Goal: Communication & Community: Answer question/provide support

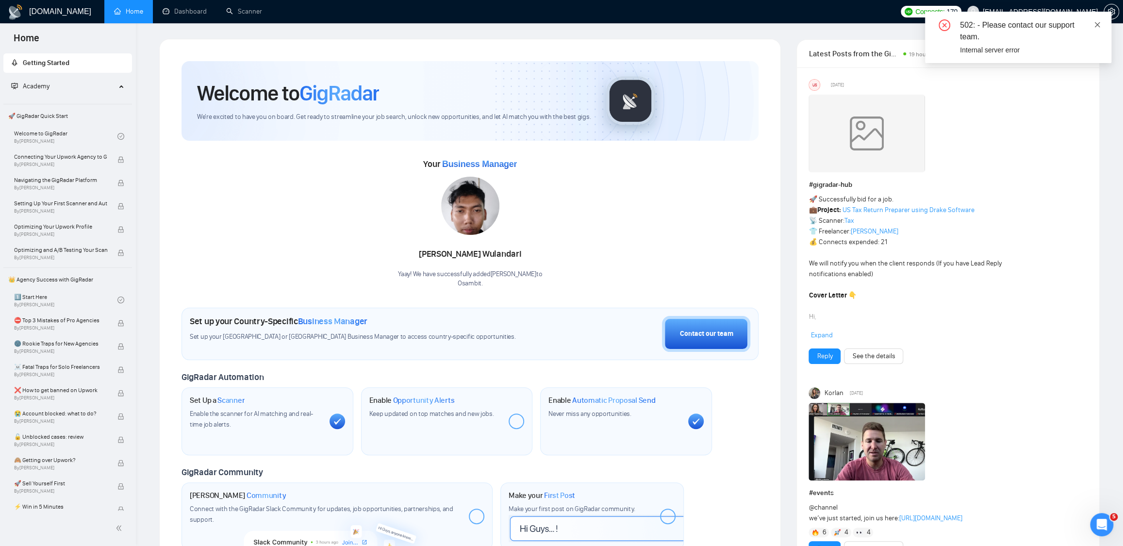
click at [1099, 26] on icon "close" at bounding box center [1097, 24] width 5 height 5
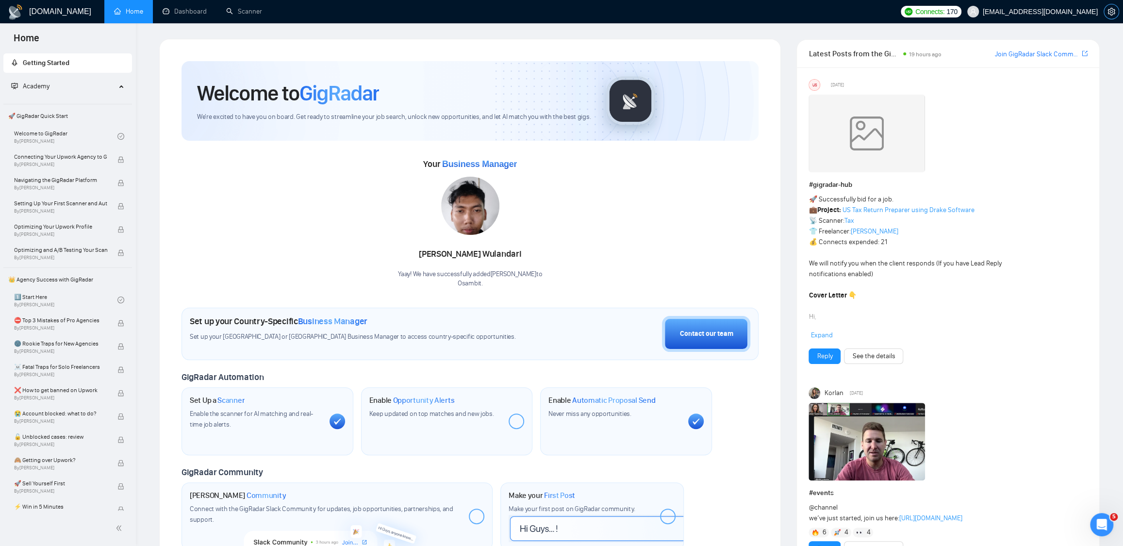
click at [1108, 14] on icon "setting" at bounding box center [1112, 12] width 8 height 8
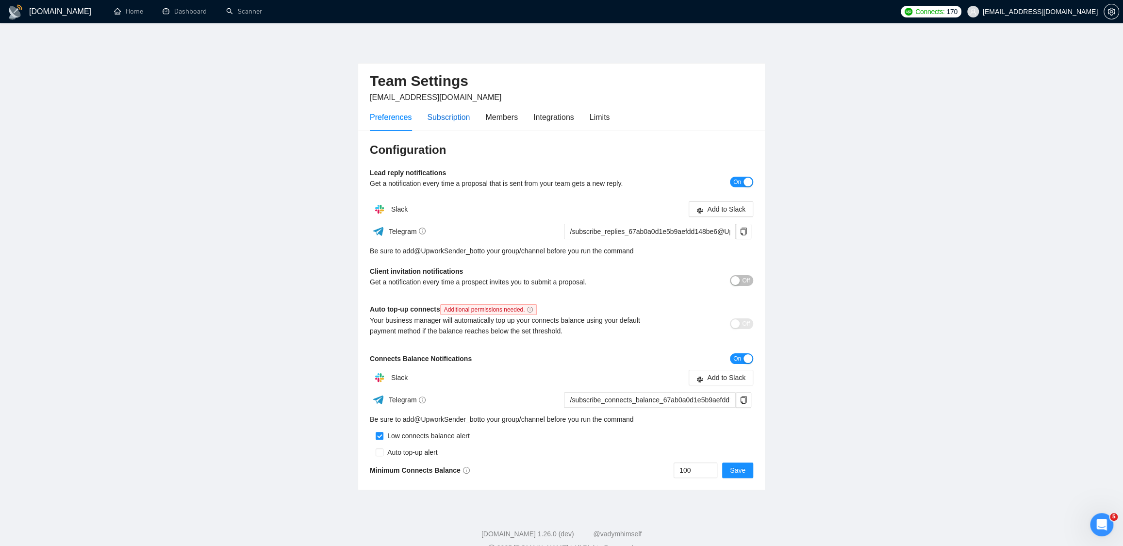
click at [458, 118] on div "Subscription" at bounding box center [448, 117] width 43 height 12
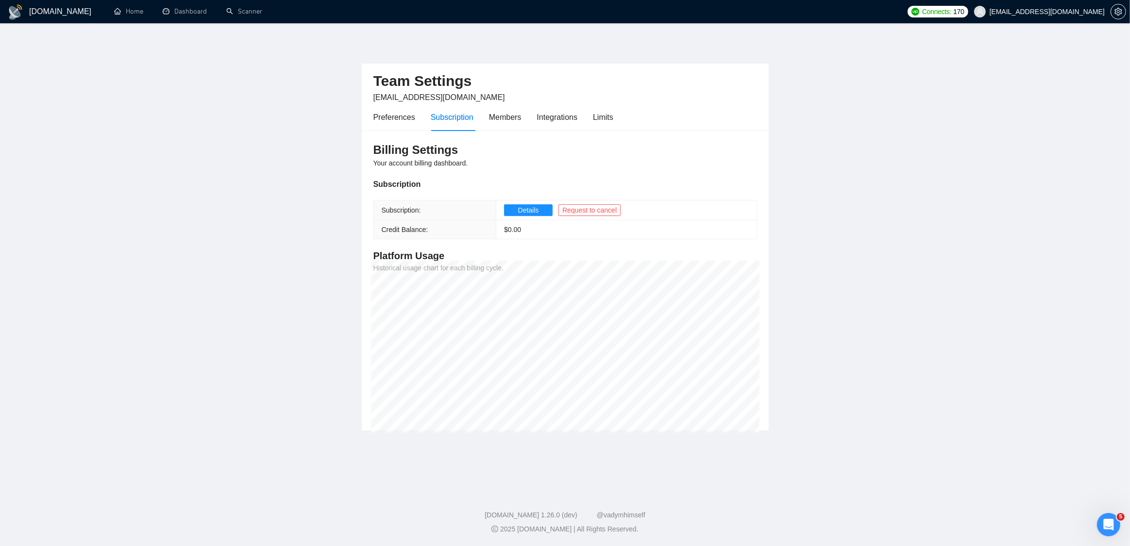
click at [273, 16] on ul "Home Dashboard Scanner" at bounding box center [501, 11] width 801 height 23
click at [185, 12] on link "Dashboard" at bounding box center [185, 11] width 44 height 8
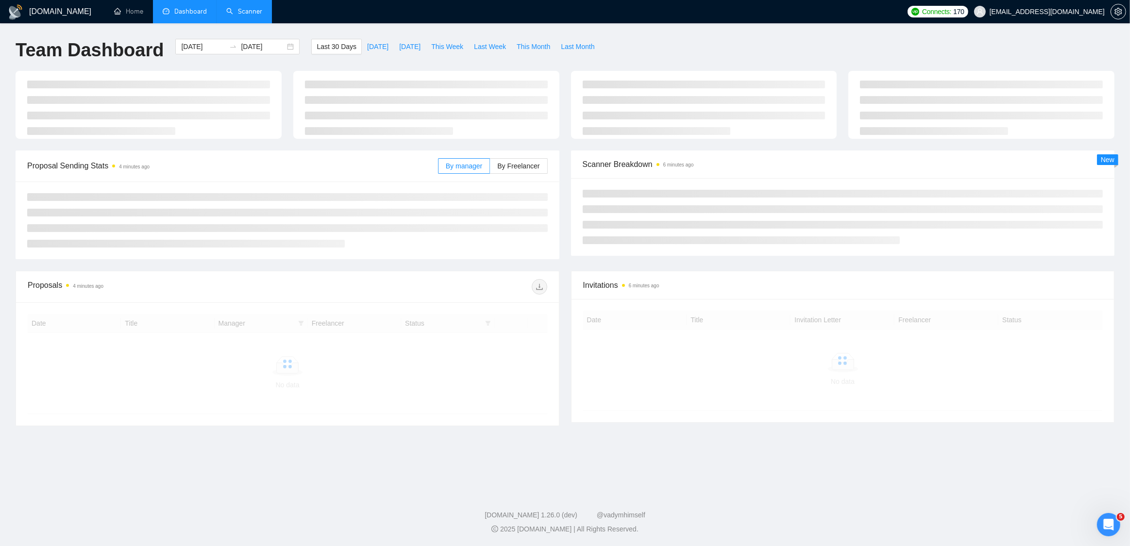
click at [254, 10] on link "Scanner" at bounding box center [244, 11] width 36 height 8
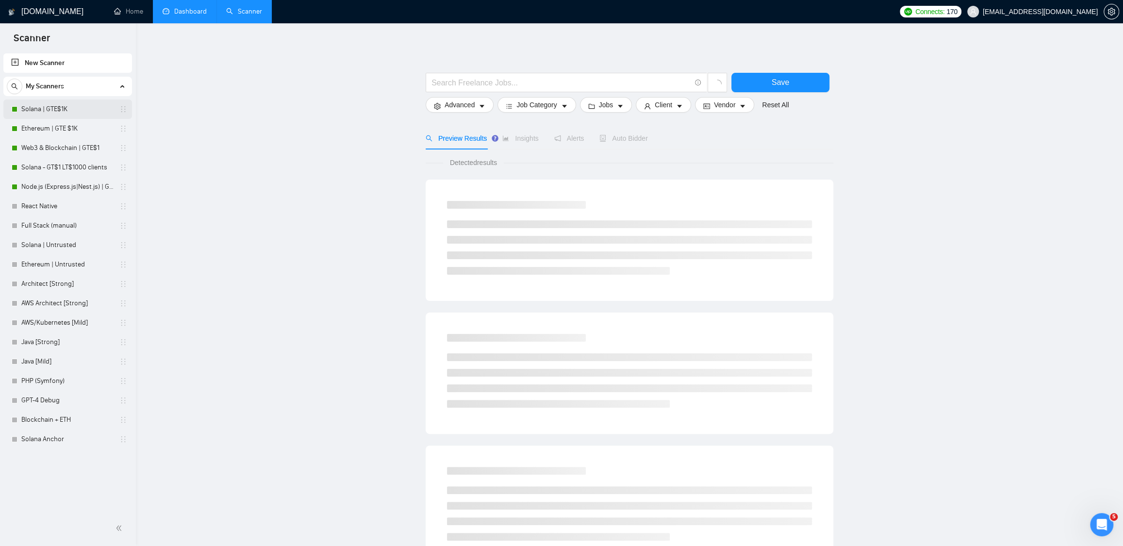
click at [84, 112] on link "Solana | GTE$1K" at bounding box center [67, 109] width 92 height 19
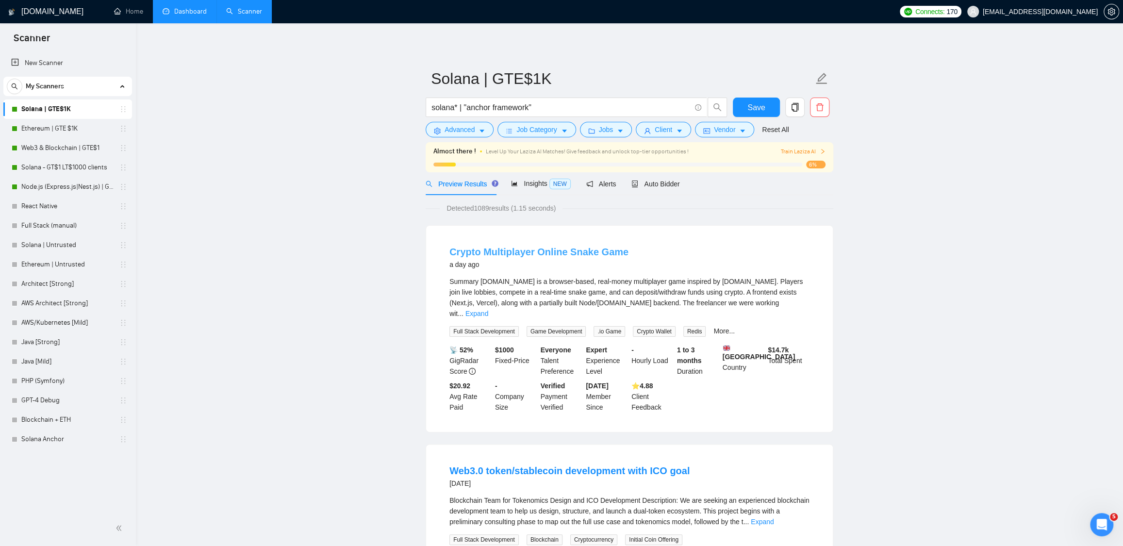
click at [500, 252] on link "Crypto Multiplayer Online Snake Game" at bounding box center [539, 252] width 179 height 11
click at [57, 125] on link "Ethereum | GTE $1K" at bounding box center [67, 128] width 92 height 19
click at [73, 149] on link "Web3 & Blockchain | GTE$1" at bounding box center [67, 147] width 92 height 19
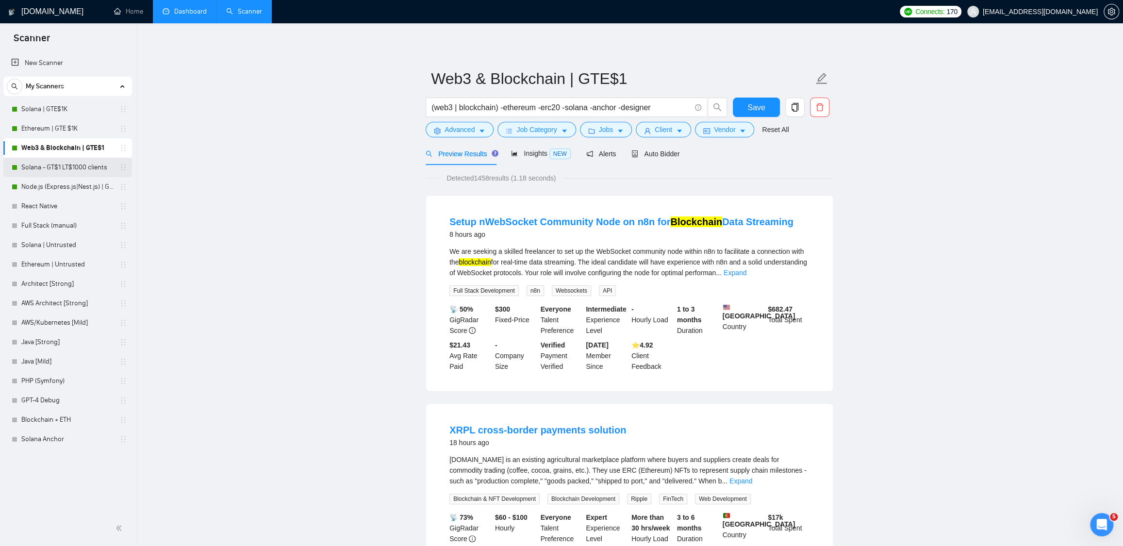
click at [67, 165] on link "Solana - GT$1 LT$1000 clients" at bounding box center [67, 167] width 92 height 19
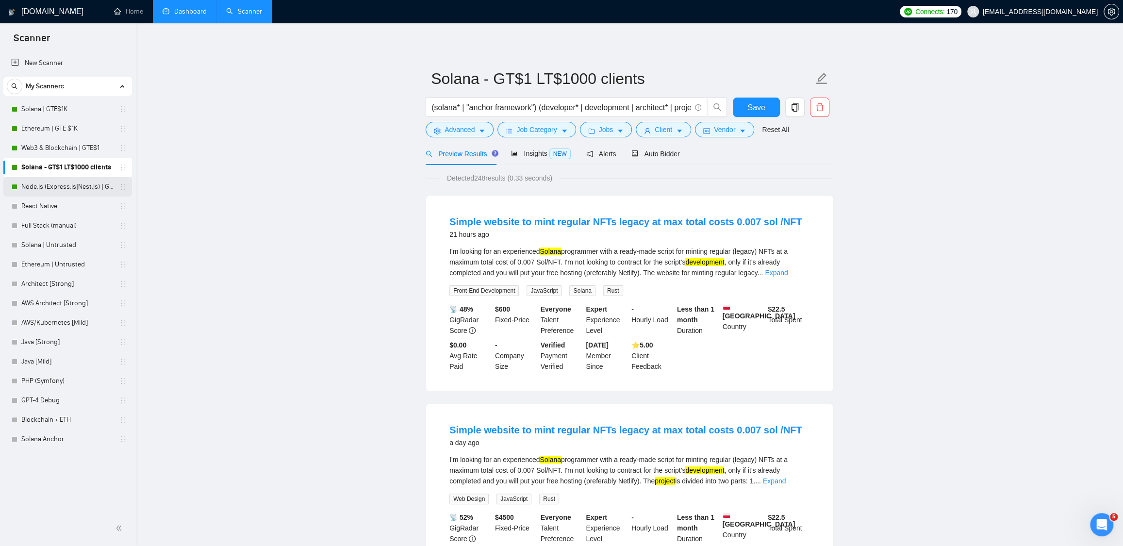
click at [55, 184] on link "Node.js (Express.js|Nest.js) | GTE$1K" at bounding box center [67, 186] width 92 height 19
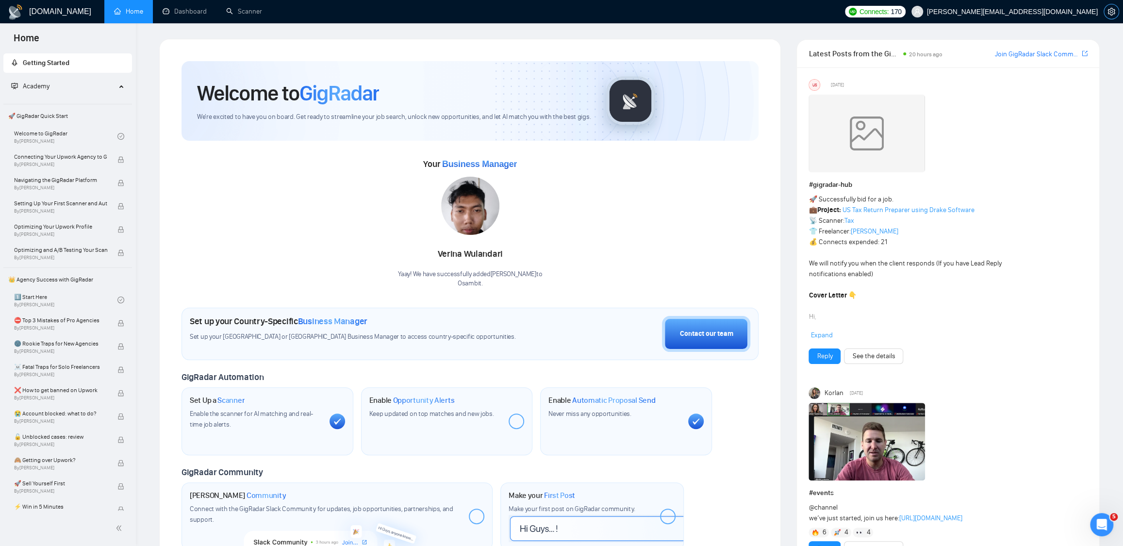
click at [1111, 16] on button "button" at bounding box center [1112, 12] width 16 height 16
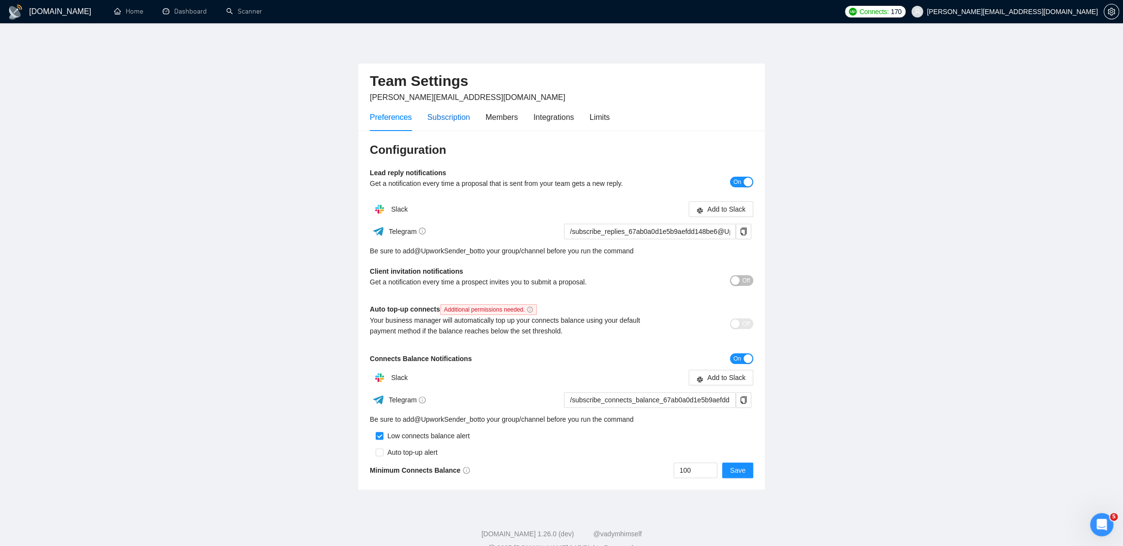
click at [452, 118] on div "Subscription" at bounding box center [448, 117] width 43 height 12
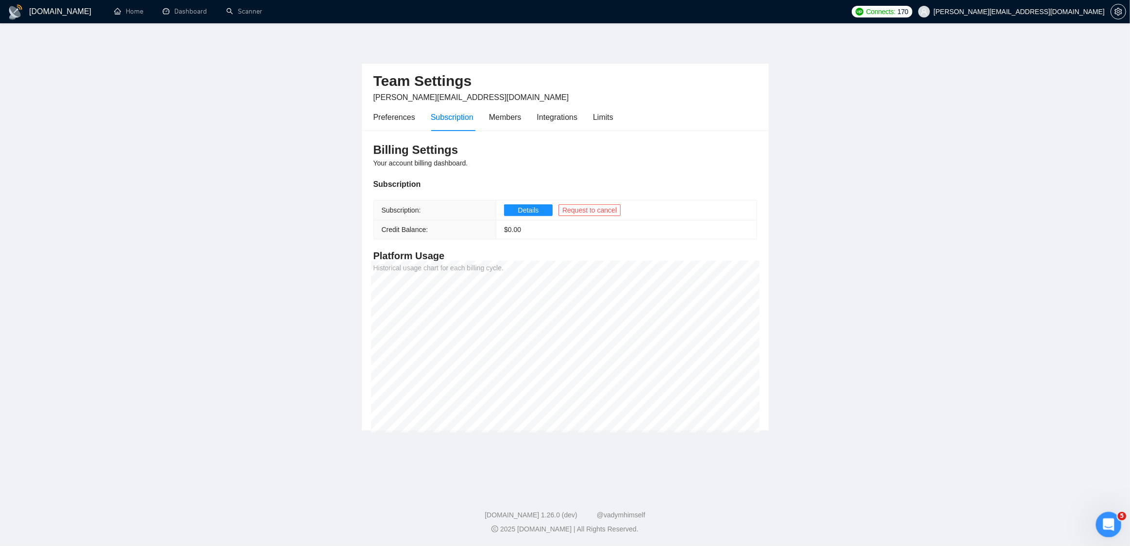
click at [1107, 526] on icon "Open Intercom Messenger" at bounding box center [1107, 524] width 16 height 16
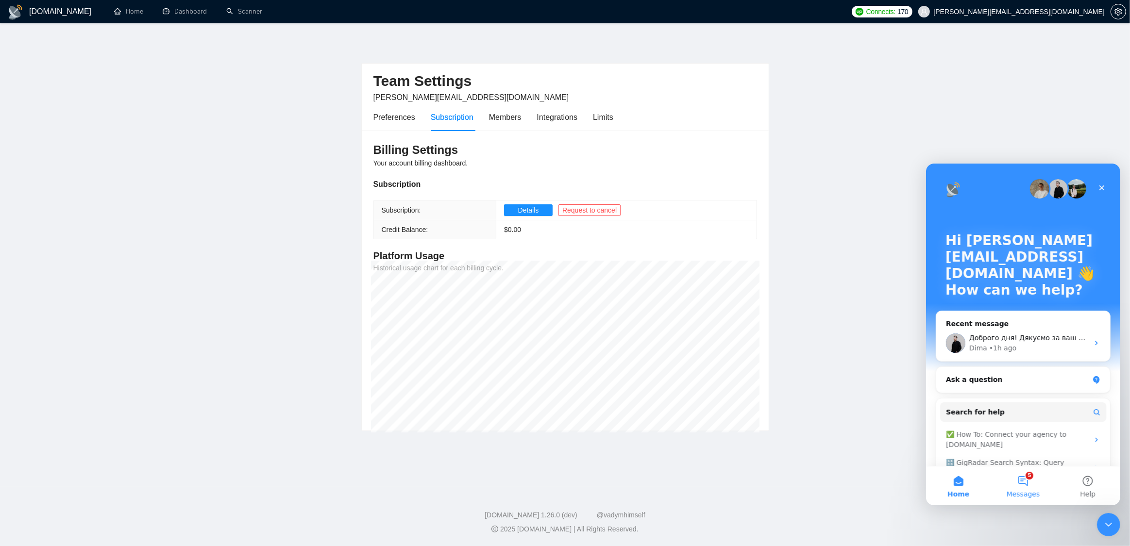
click at [1034, 492] on span "Messages" at bounding box center [1022, 493] width 33 height 7
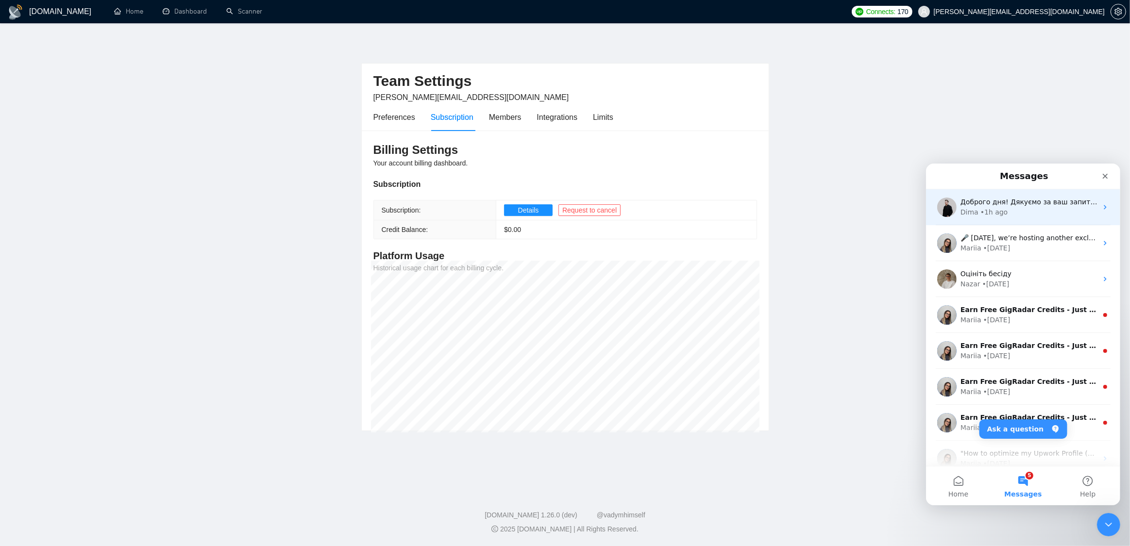
click at [997, 212] on div "• 1h ago" at bounding box center [994, 212] width 28 height 10
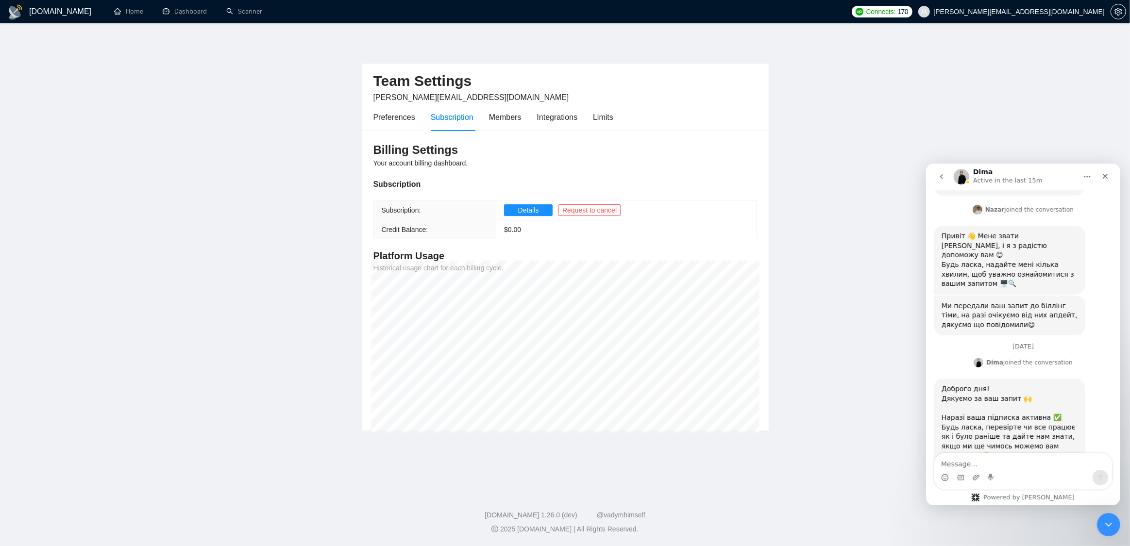
scroll to position [187, 0]
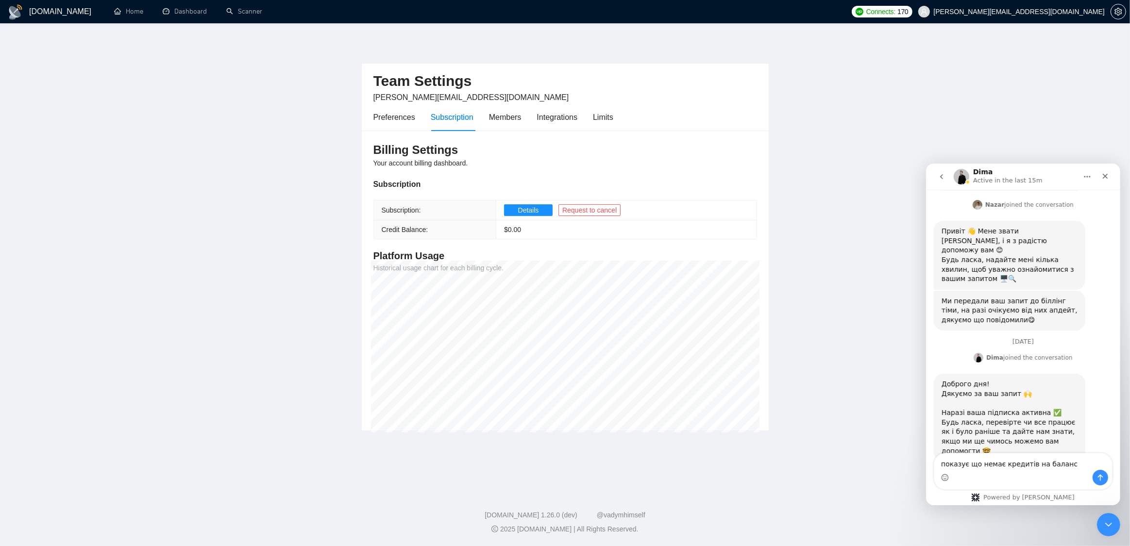
type textarea "показує що немає кредитів на балансі"
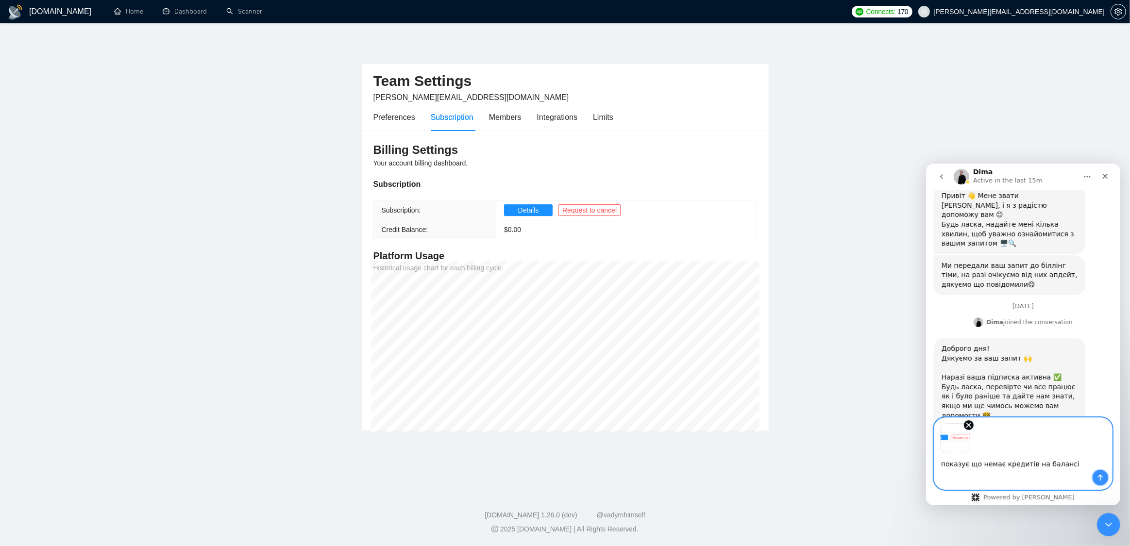
click at [1097, 477] on icon "Send a message…" at bounding box center [1099, 477] width 5 height 6
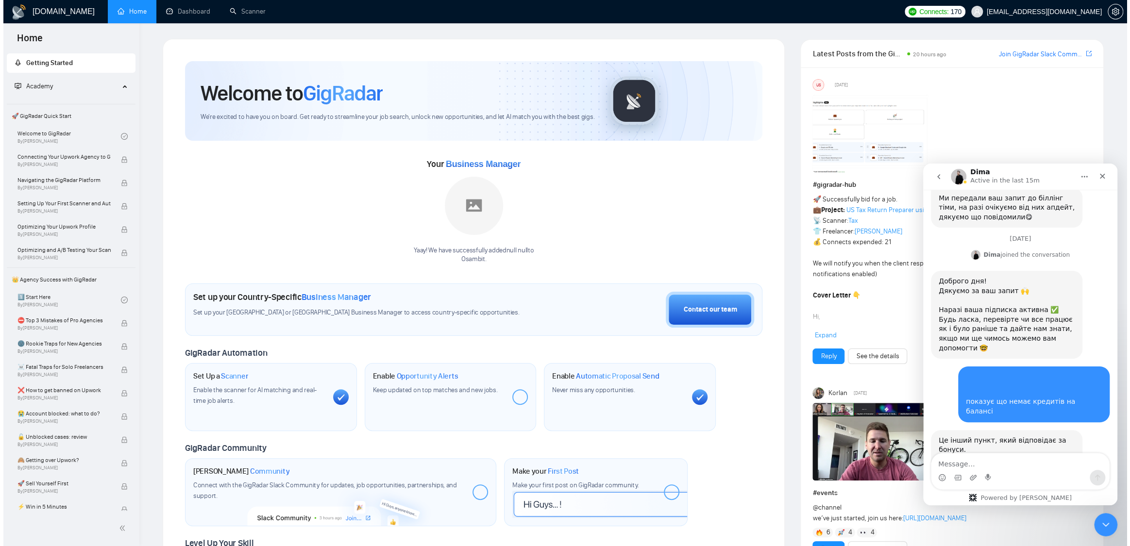
scroll to position [298, 0]
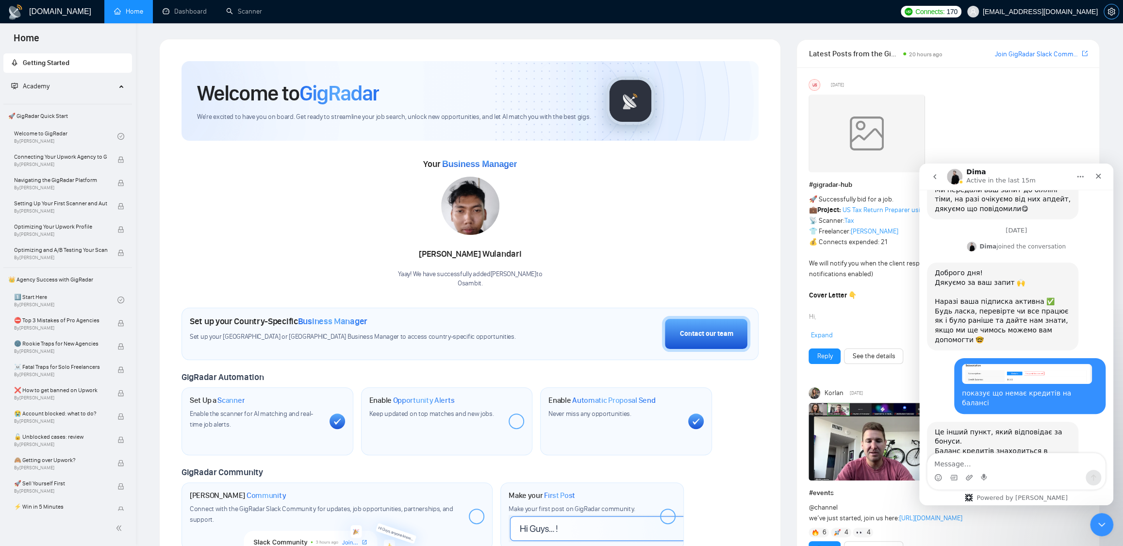
click at [1112, 13] on icon "setting" at bounding box center [1112, 12] width 8 height 8
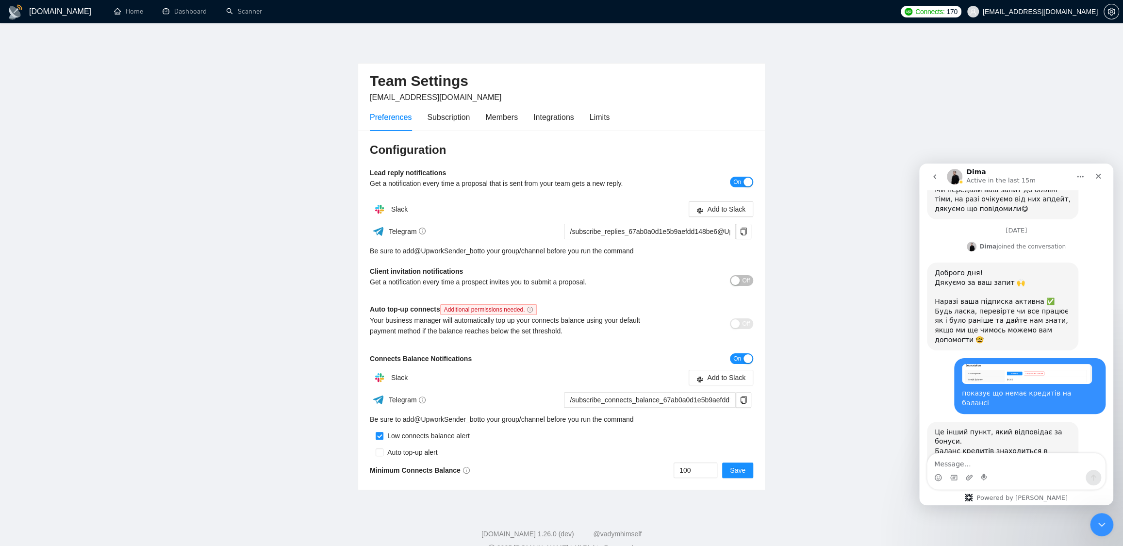
click at [617, 111] on div "Preferences Subscription Members Integrations Limits" at bounding box center [561, 117] width 383 height 28
click at [610, 117] on div "Limits" at bounding box center [600, 117] width 20 height 12
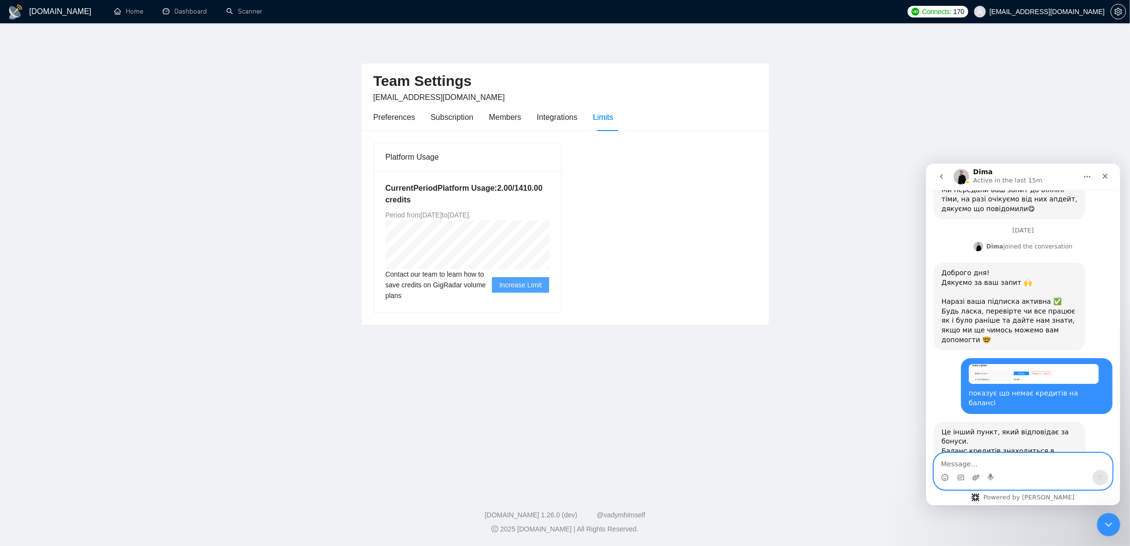
click at [975, 475] on icon "Upload attachment" at bounding box center [975, 477] width 8 height 8
click at [983, 466] on textarea "Message…" at bounding box center [1022, 461] width 178 height 17
type textarea "зрозумів, дякую"
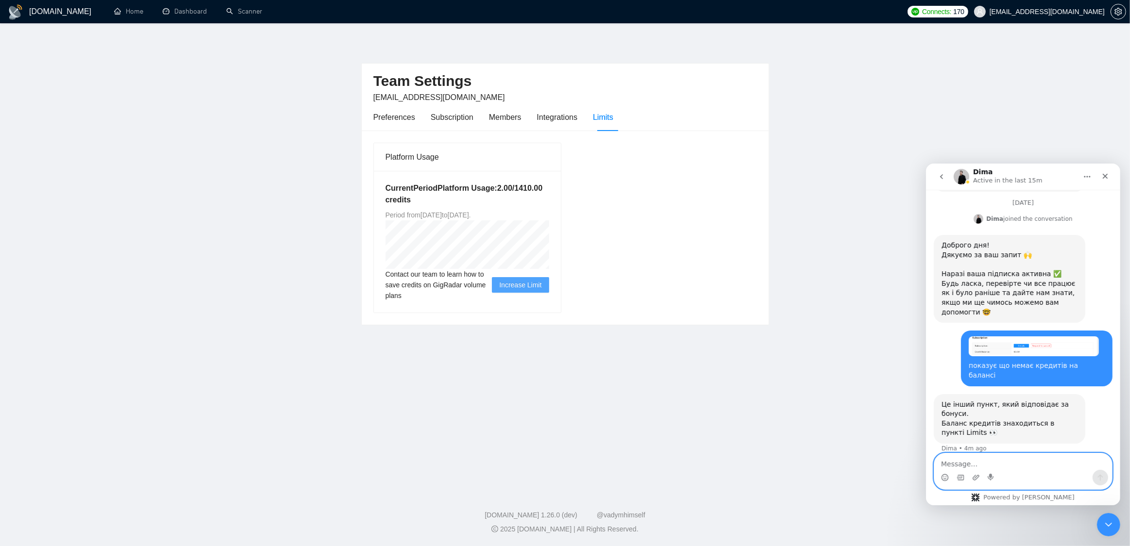
scroll to position [327, 0]
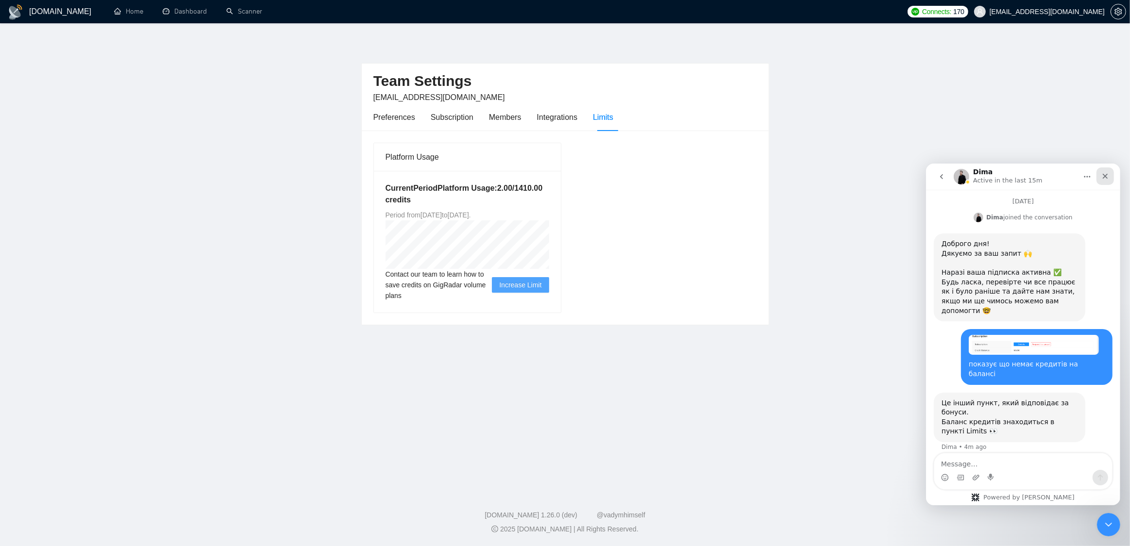
click at [1105, 177] on icon "Close" at bounding box center [1104, 176] width 8 height 8
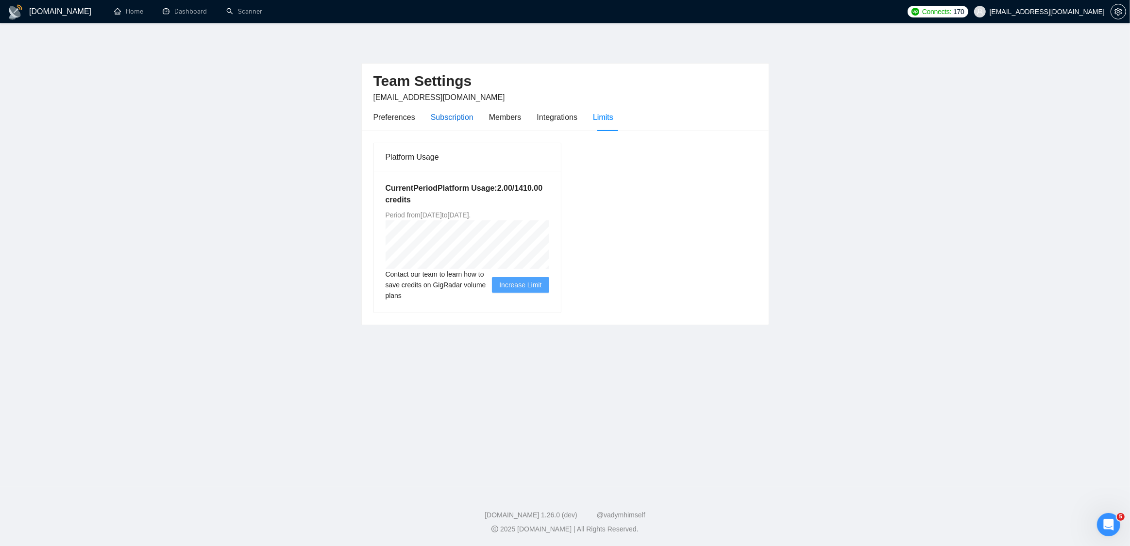
click at [447, 115] on div "Subscription" at bounding box center [452, 117] width 43 height 12
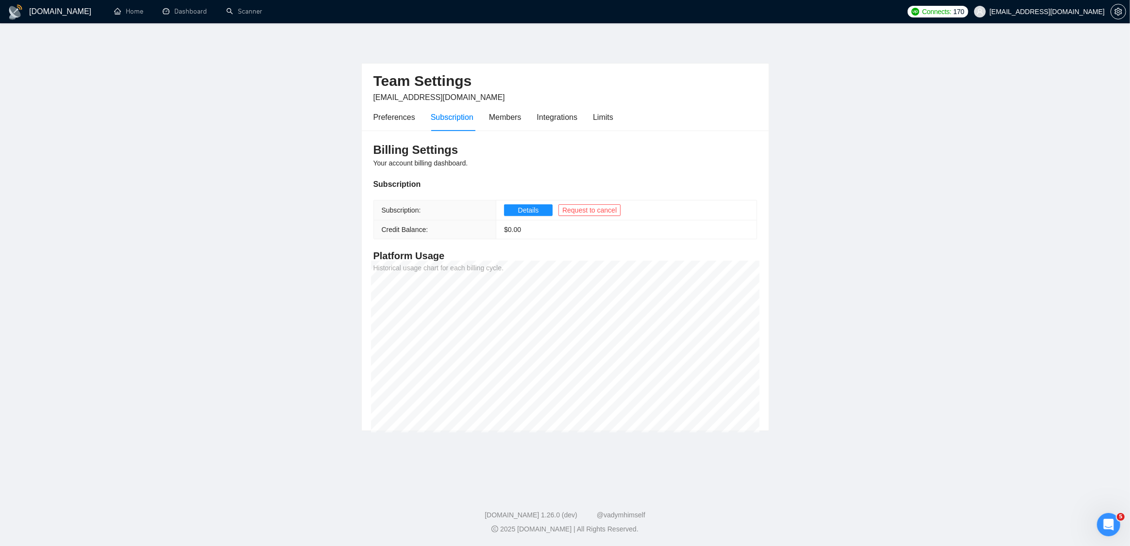
drag, startPoint x: 629, startPoint y: 122, endPoint x: 623, endPoint y: 119, distance: 7.0
click at [629, 122] on div "Preferences Subscription Members Integrations Limits" at bounding box center [564, 117] width 383 height 28
click at [618, 117] on div "Preferences Subscription Members Integrations Limits" at bounding box center [564, 117] width 383 height 28
click at [606, 113] on div "Limits" at bounding box center [603, 117] width 20 height 12
